Goal: Task Accomplishment & Management: Complete application form

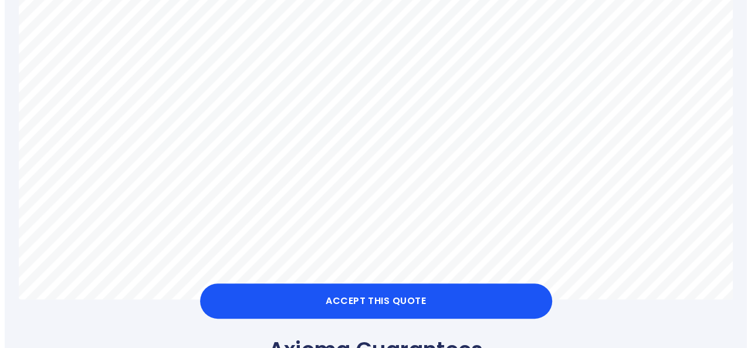
scroll to position [743, 0]
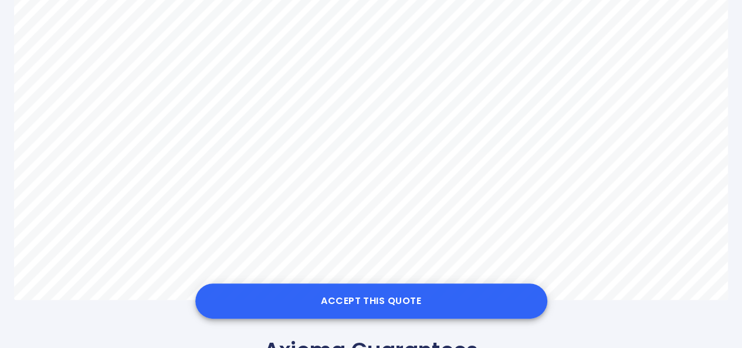
click at [456, 300] on button "Accept this Quote" at bounding box center [371, 300] width 352 height 35
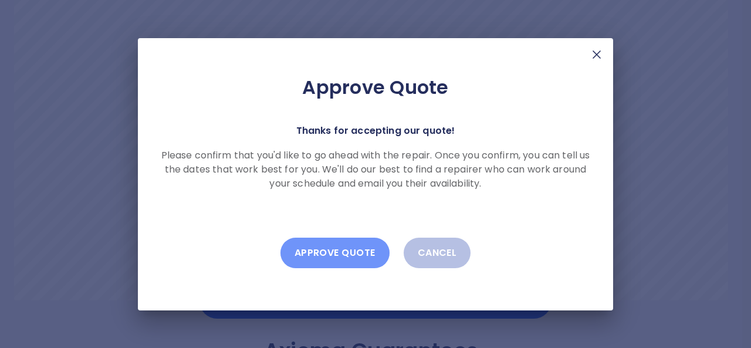
click at [366, 250] on button "Approve Quote" at bounding box center [334, 253] width 109 height 31
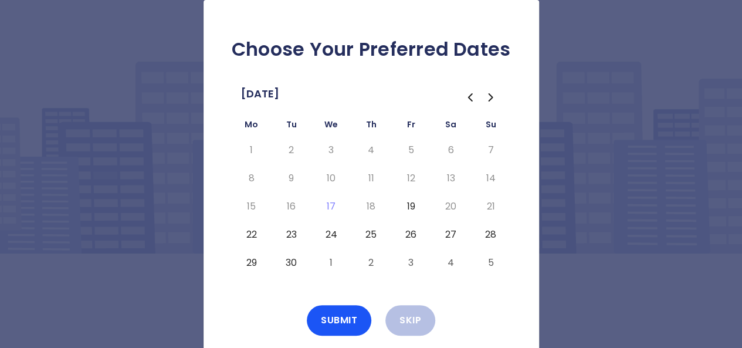
scroll to position [25, 0]
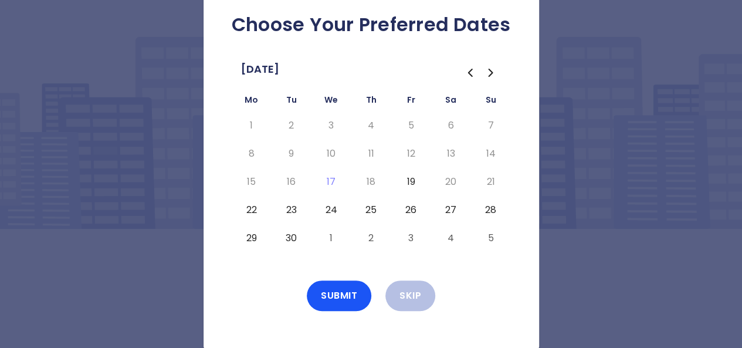
click at [491, 73] on icon "Go to the Next Month" at bounding box center [491, 72] width 4 height 7
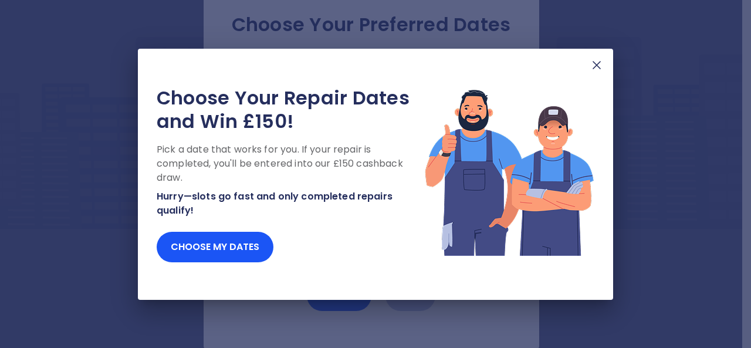
click at [595, 69] on img at bounding box center [597, 65] width 14 height 14
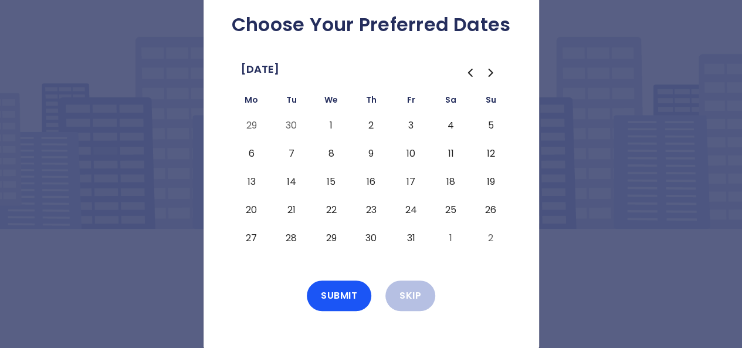
click at [289, 155] on button "7" at bounding box center [291, 153] width 21 height 19
click at [356, 294] on button "Submit" at bounding box center [339, 295] width 65 height 31
